Goal: Submit feedback/report problem

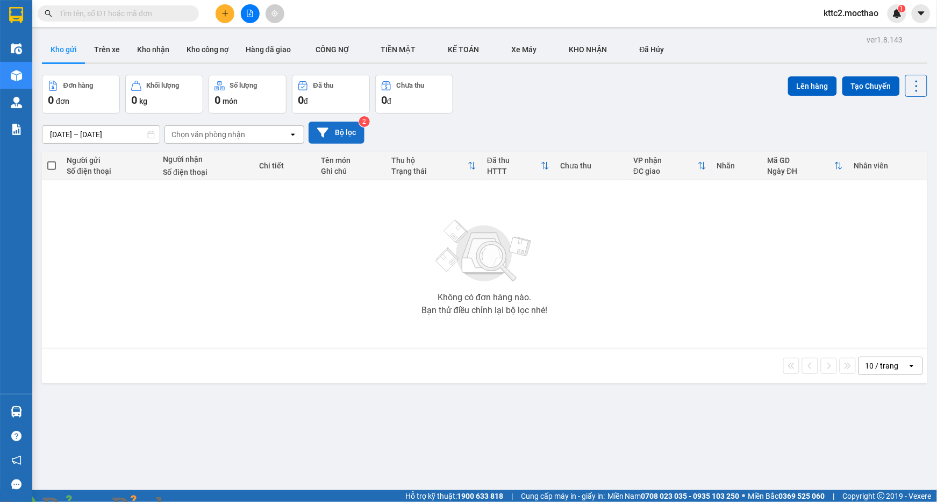
click at [335, 132] on button "Bộ lọc" at bounding box center [337, 132] width 56 height 22
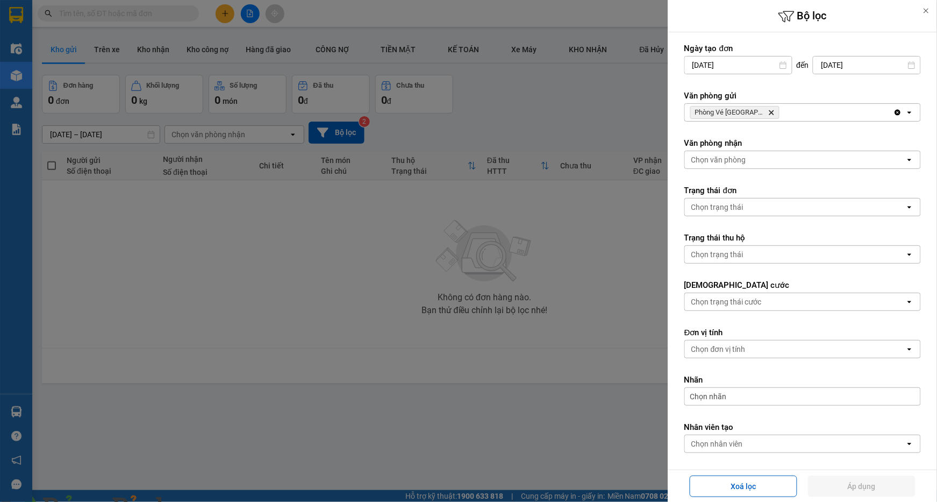
click at [198, 501] on span at bounding box center [185, 508] width 26 height 11
click at [198, 501] on img at bounding box center [194, 508] width 6 height 6
click at [768, 112] on icon "Delete" at bounding box center [771, 112] width 6 height 6
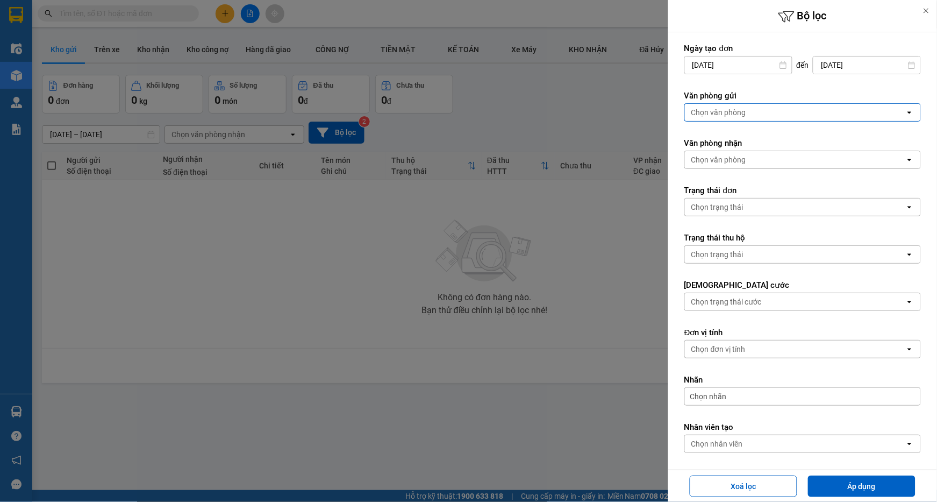
click at [724, 113] on div "Chọn văn phòng" at bounding box center [718, 112] width 55 height 11
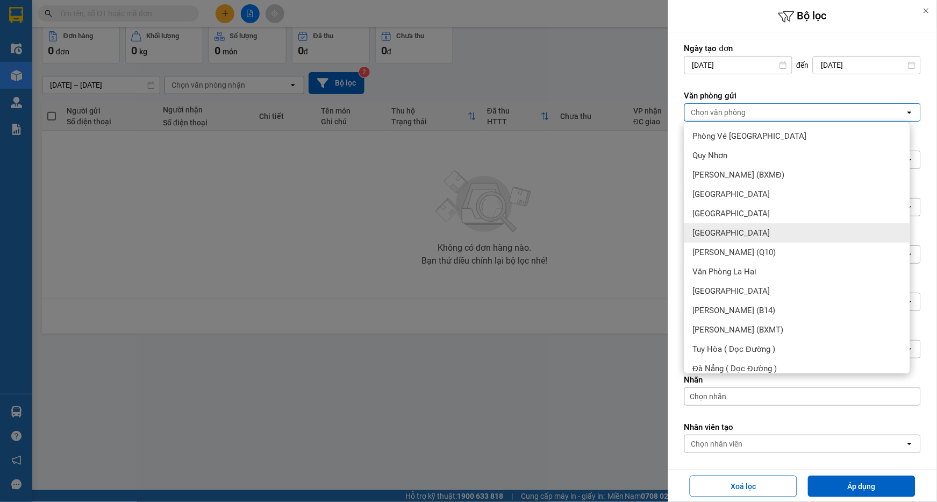
click at [727, 226] on div "[GEOGRAPHIC_DATA]" at bounding box center [797, 232] width 226 height 19
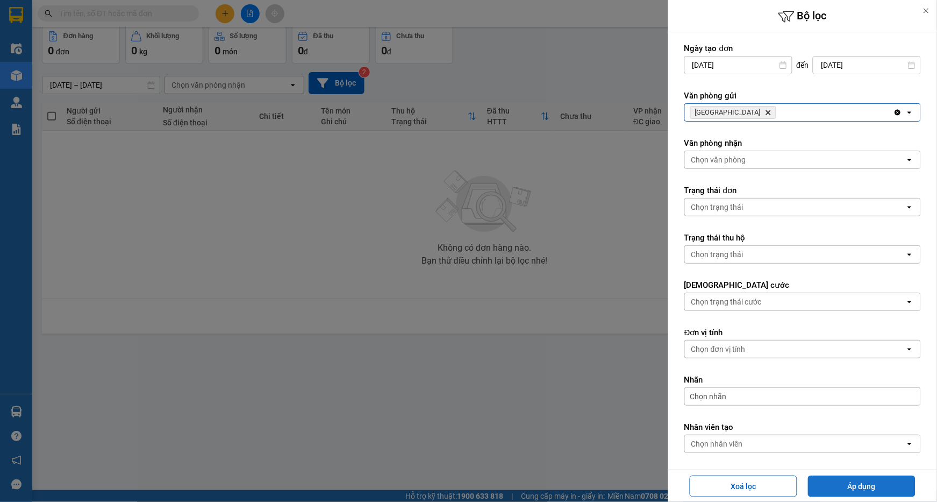
click at [860, 485] on button "Áp dụng" at bounding box center [862, 486] width 108 height 22
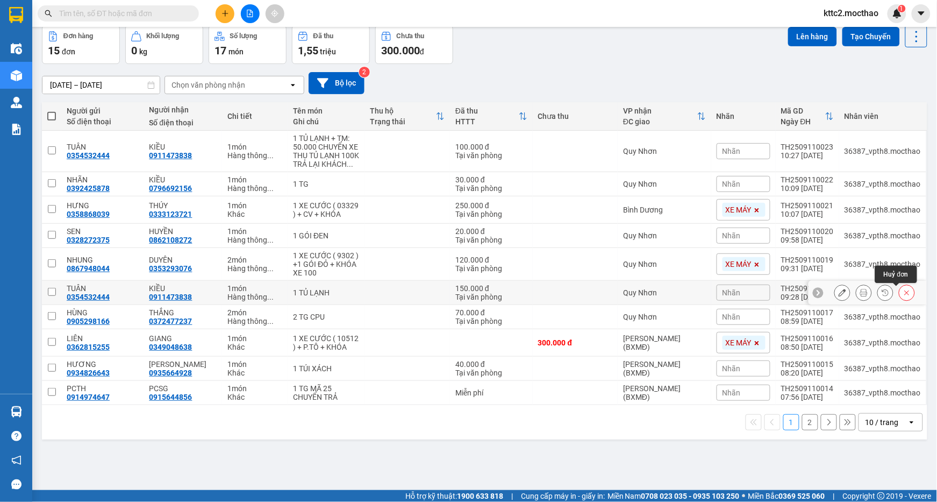
click at [899, 294] on button at bounding box center [906, 292] width 15 height 19
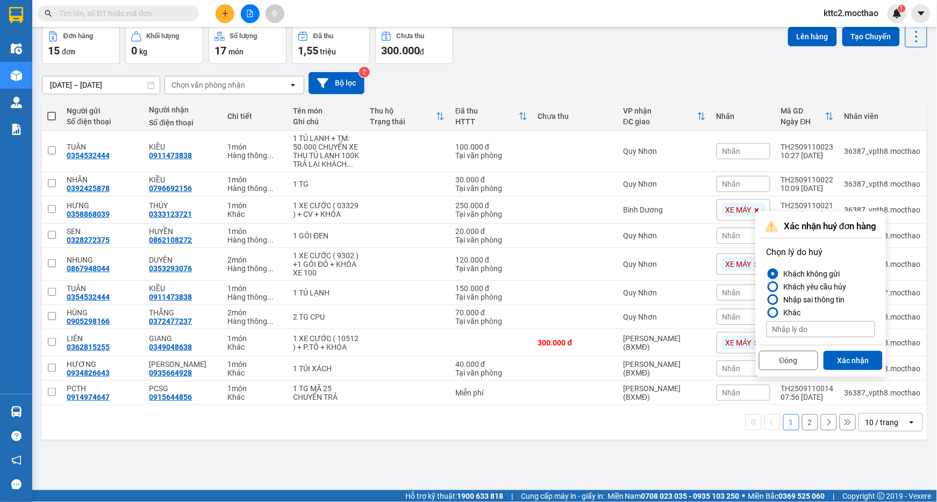
click at [829, 331] on input at bounding box center [821, 329] width 109 height 16
type input "Sai cước"
drag, startPoint x: 848, startPoint y: 363, endPoint x: 799, endPoint y: 304, distance: 76.8
click at [846, 363] on button "Xác nhận" at bounding box center [853, 359] width 59 height 19
